Goal: Information Seeking & Learning: Learn about a topic

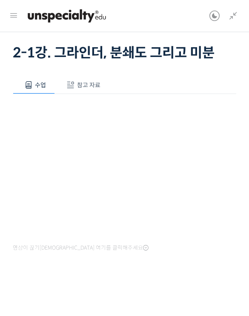
scroll to position [49, 0]
click at [95, 86] on span "참고 자료" at bounding box center [88, 85] width 23 height 8
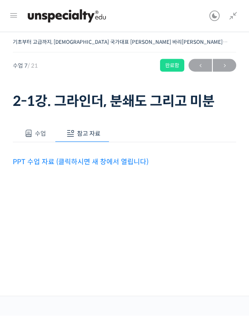
scroll to position [11, 0]
click at [47, 125] on button "수업" at bounding box center [34, 134] width 42 height 18
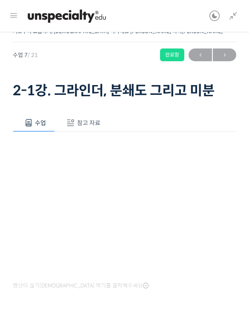
scroll to position [48, 0]
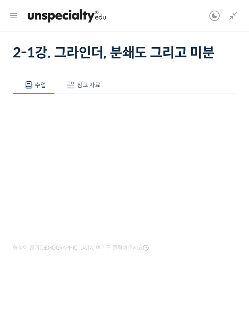
click at [194, 301] on div at bounding box center [124, 289] width 223 height 27
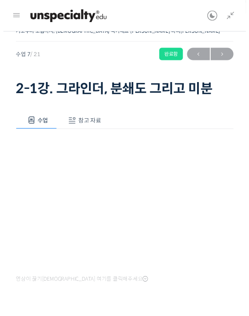
scroll to position [15, 0]
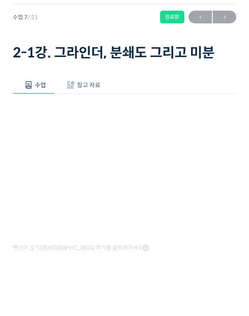
click at [143, 278] on icon at bounding box center [146, 281] width 6 height 7
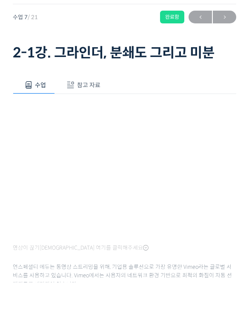
scroll to position [49, 0]
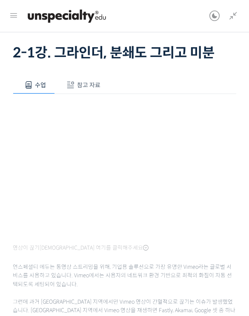
click at [95, 248] on span "영상이 끊기[DEMOGRAPHIC_DATA] 여기를 클릭해주세요" at bounding box center [81, 248] width 136 height 7
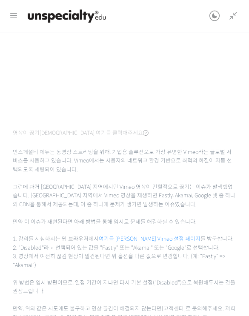
scroll to position [192, 0]
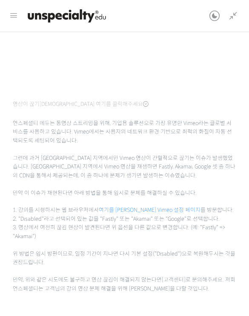
click at [130, 208] on link "여기를 [PERSON_NAME] Vimeo 설정 페이지" at bounding box center [150, 210] width 102 height 7
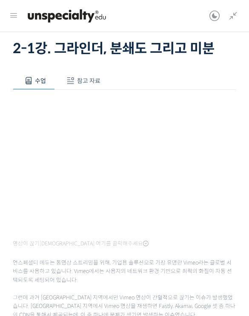
scroll to position [0, 0]
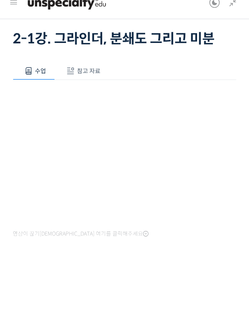
scroll to position [48, 0]
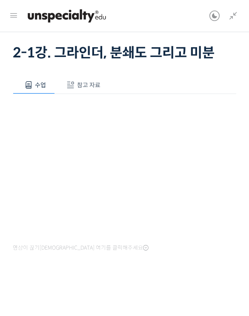
click at [111, 292] on div at bounding box center [124, 290] width 223 height 14
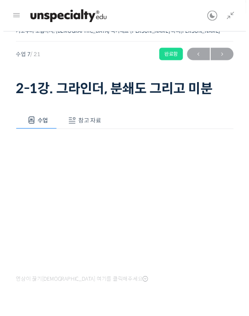
scroll to position [43, 0]
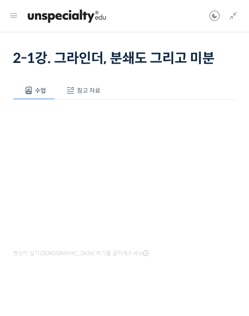
click at [92, 91] on span "참고 자료" at bounding box center [88, 91] width 23 height 8
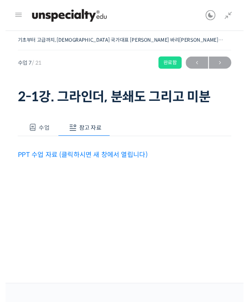
scroll to position [14, 0]
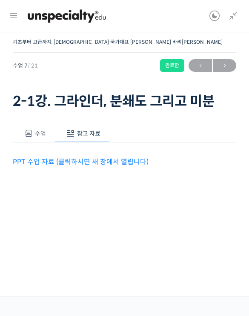
click at [98, 157] on link "PPT 수업 자료 (클릭하시면 새 창에서 열립니다)" at bounding box center [81, 161] width 136 height 9
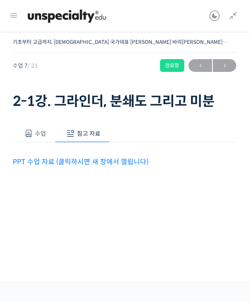
click at [43, 125] on button "수업" at bounding box center [34, 134] width 42 height 18
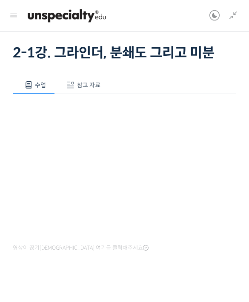
scroll to position [48, 0]
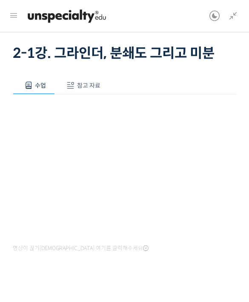
click at [91, 80] on button "참고 자료" at bounding box center [82, 86] width 54 height 18
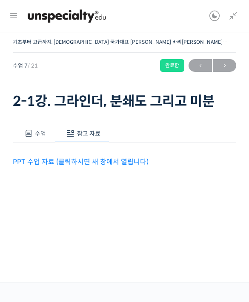
scroll to position [11, 0]
click at [29, 143] on div "PPT 수업 자료 (클릭하시면 새 창에서 열립니다)" at bounding box center [124, 155] width 223 height 25
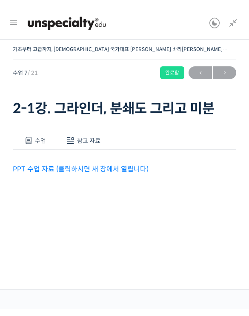
scroll to position [0, 0]
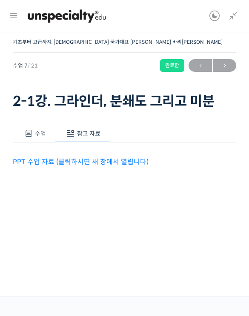
click at [38, 140] on button "수업" at bounding box center [34, 134] width 42 height 18
